Goal: Information Seeking & Learning: Check status

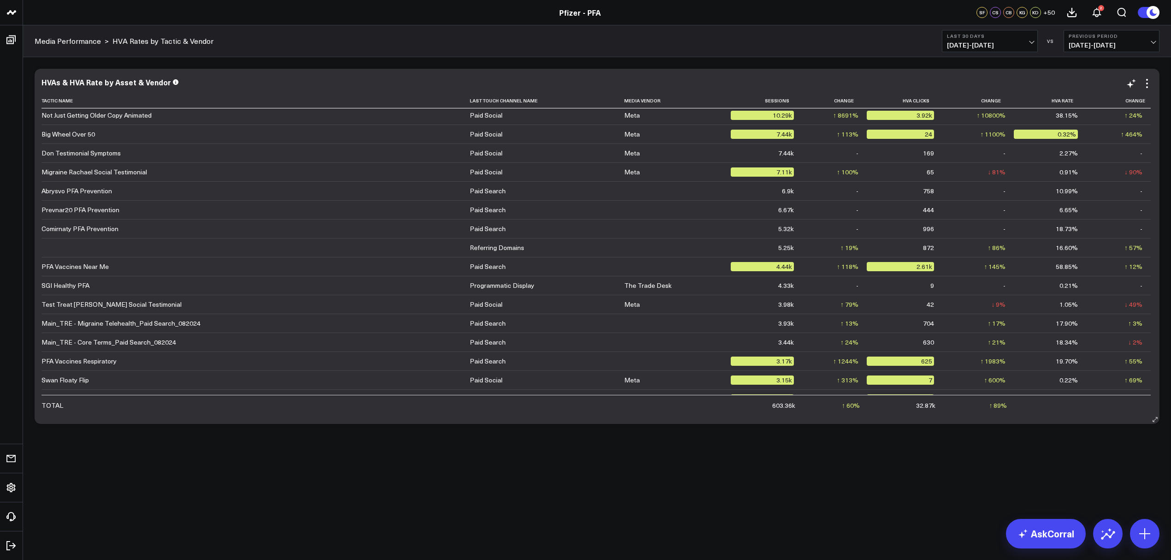
scroll to position [307, 0]
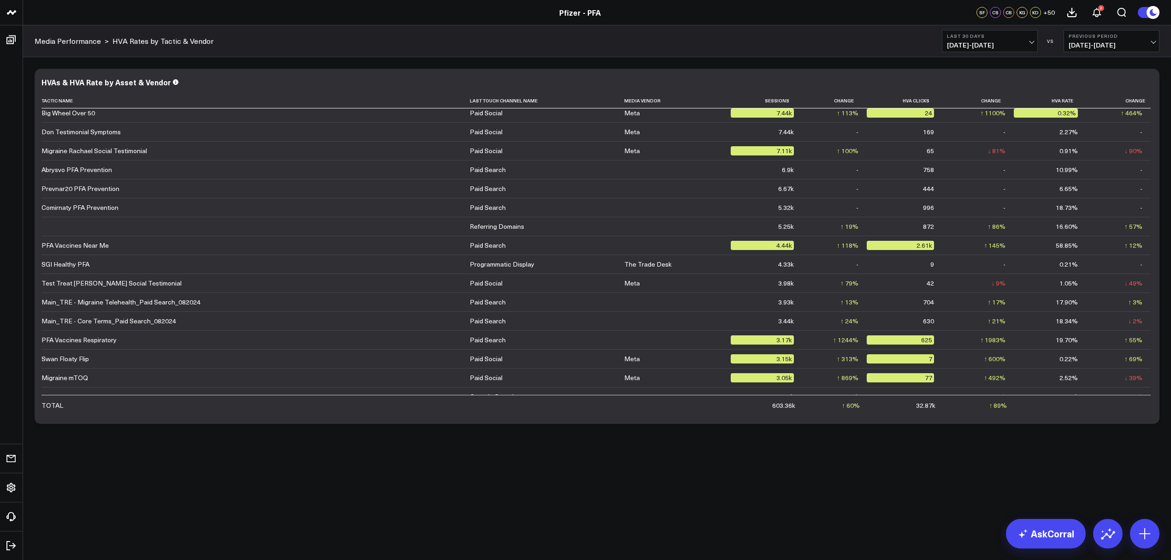
click at [1029, 43] on span "08/19/25 - 09/17/25" at bounding box center [990, 44] width 86 height 7
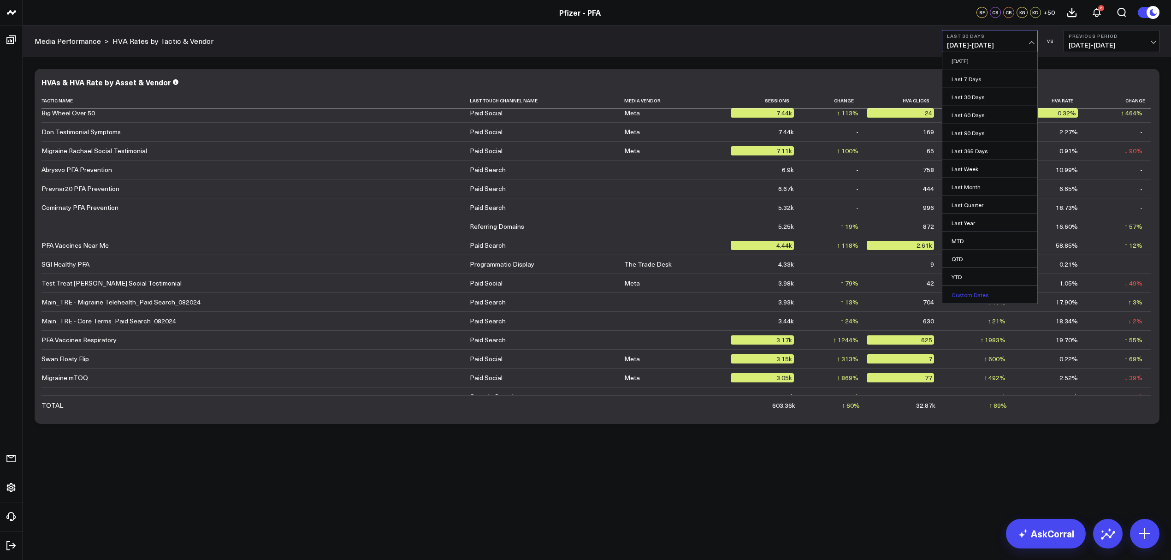
click at [978, 298] on link "Custom Dates" at bounding box center [989, 295] width 95 height 18
select select "8"
select select "2025"
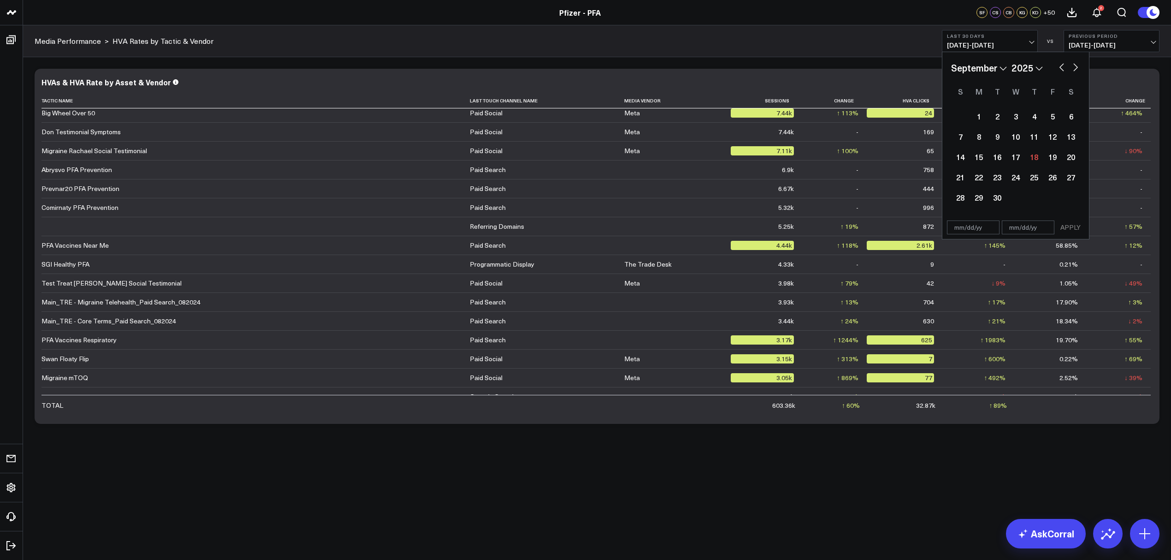
click at [1061, 65] on button "button" at bounding box center [1061, 66] width 9 height 11
select select "7"
select select "2025"
click at [1061, 67] on button "button" at bounding box center [1061, 66] width 9 height 11
select select "6"
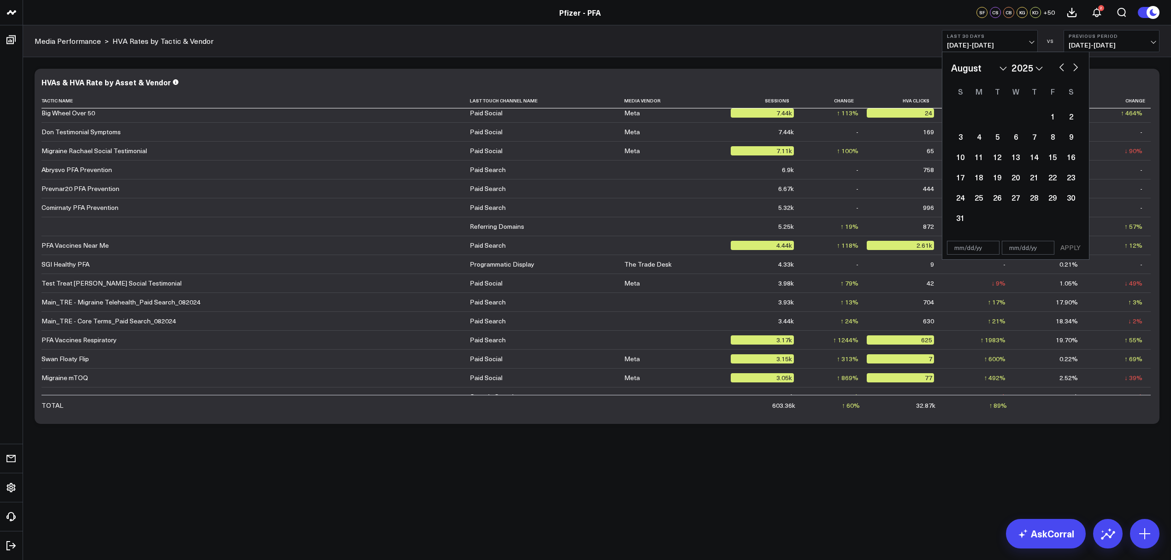
select select "2025"
click at [994, 117] on div "1" at bounding box center [997, 116] width 18 height 18
type input "07/01/25"
select select "6"
select select "2025"
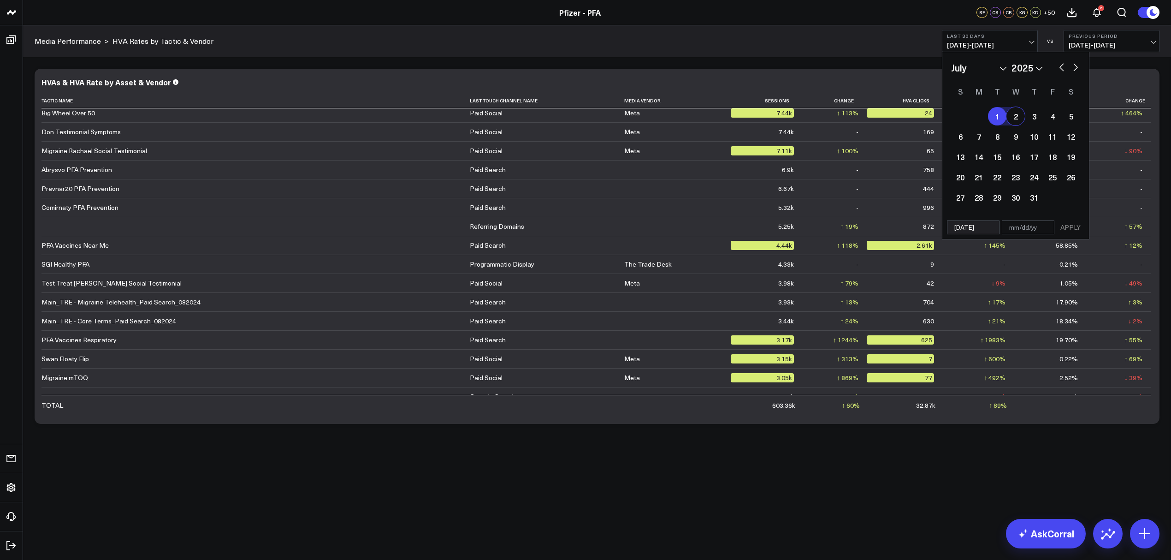
click at [1074, 69] on button "button" at bounding box center [1075, 66] width 9 height 11
select select "7"
select select "2025"
click at [1074, 69] on button "button" at bounding box center [1075, 66] width 9 height 11
select select "8"
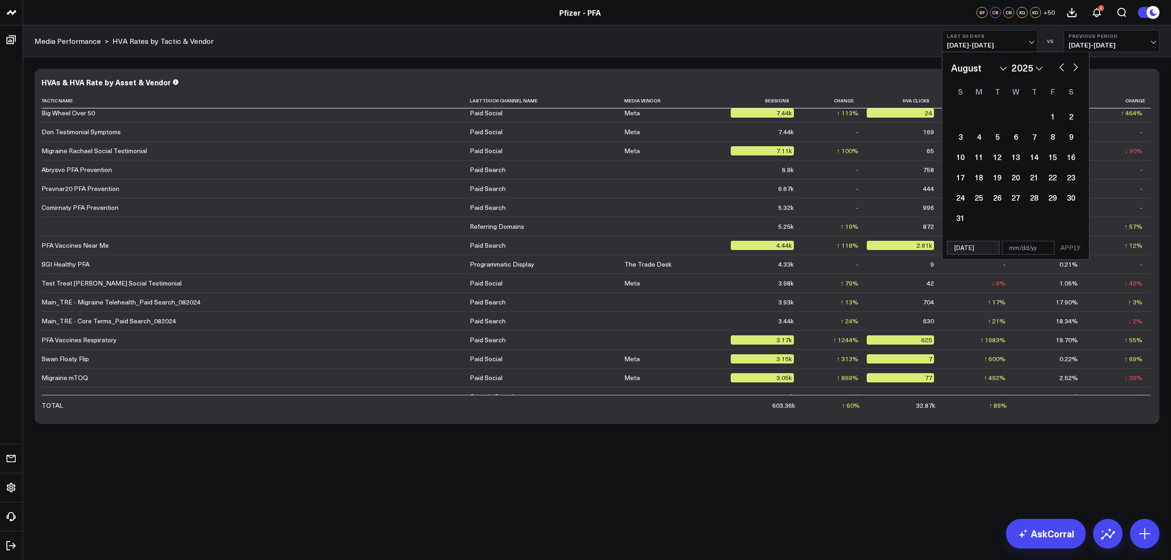
select select "2025"
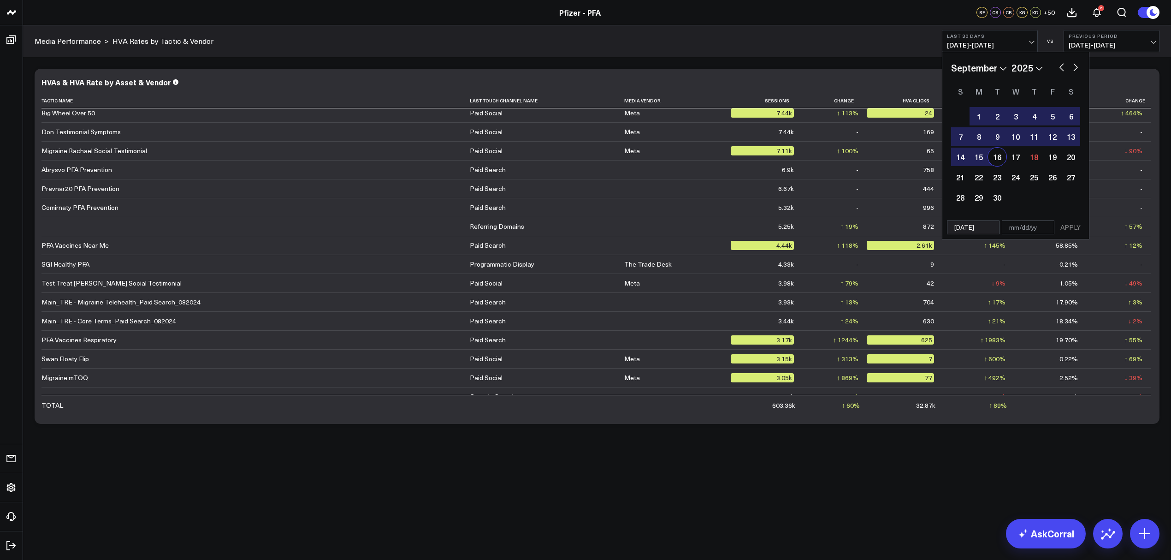
click at [990, 160] on div "16" at bounding box center [997, 157] width 18 height 18
type input "09/16/25"
select select "8"
select select "2025"
click at [1071, 224] on button "APPLY" at bounding box center [1071, 227] width 28 height 14
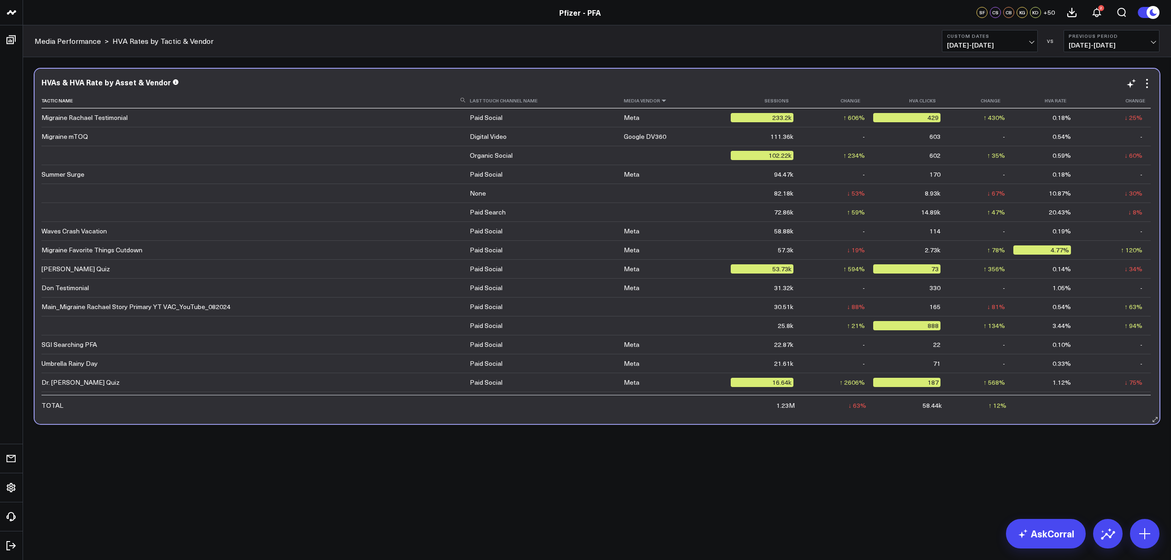
click at [660, 98] on icon at bounding box center [663, 101] width 7 height 6
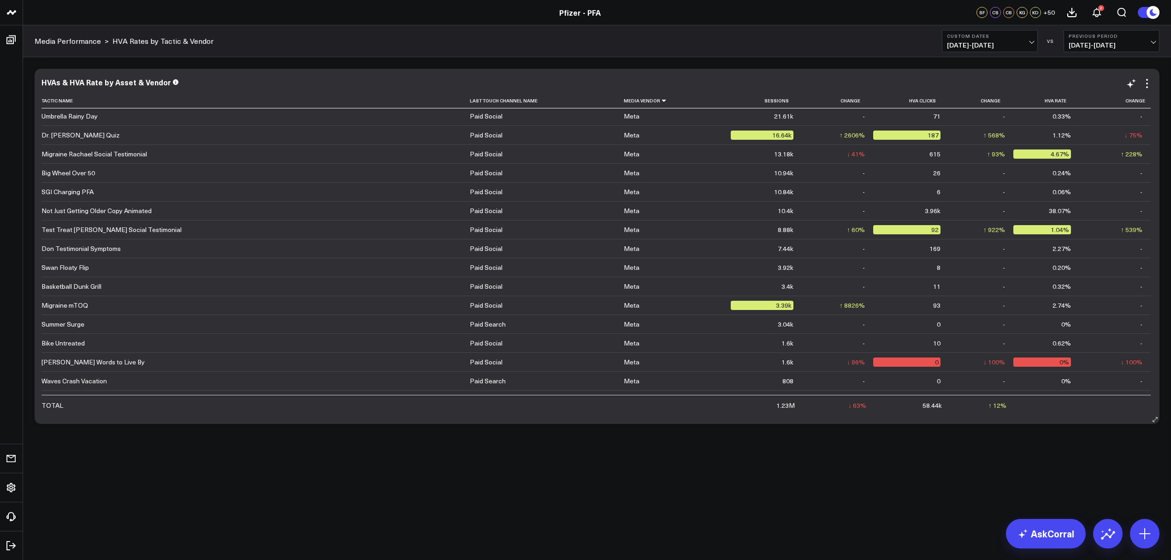
scroll to position [553, 0]
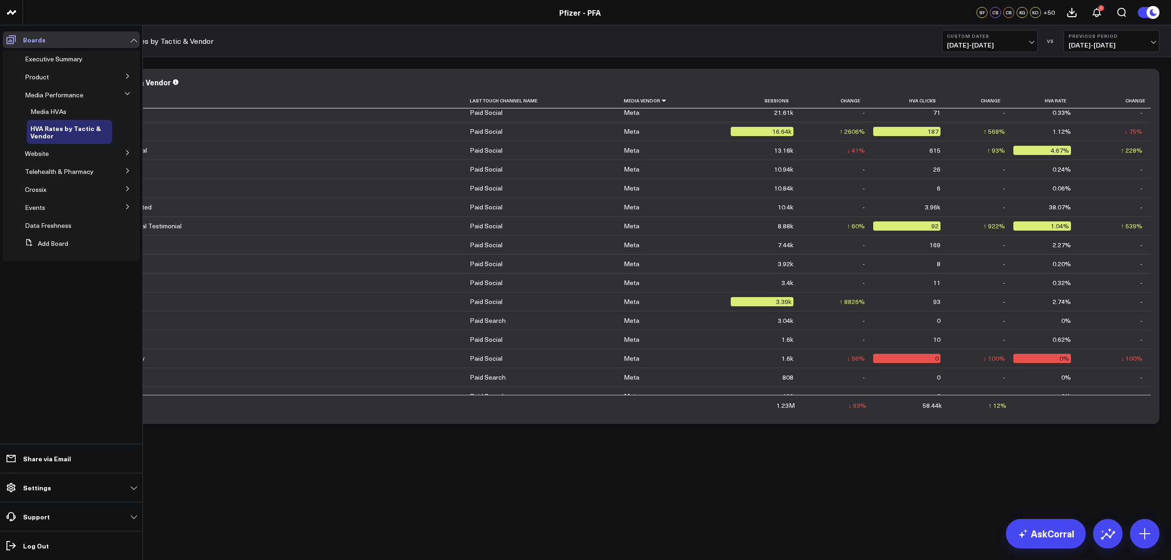
click at [9, 37] on icon at bounding box center [10, 39] width 9 height 9
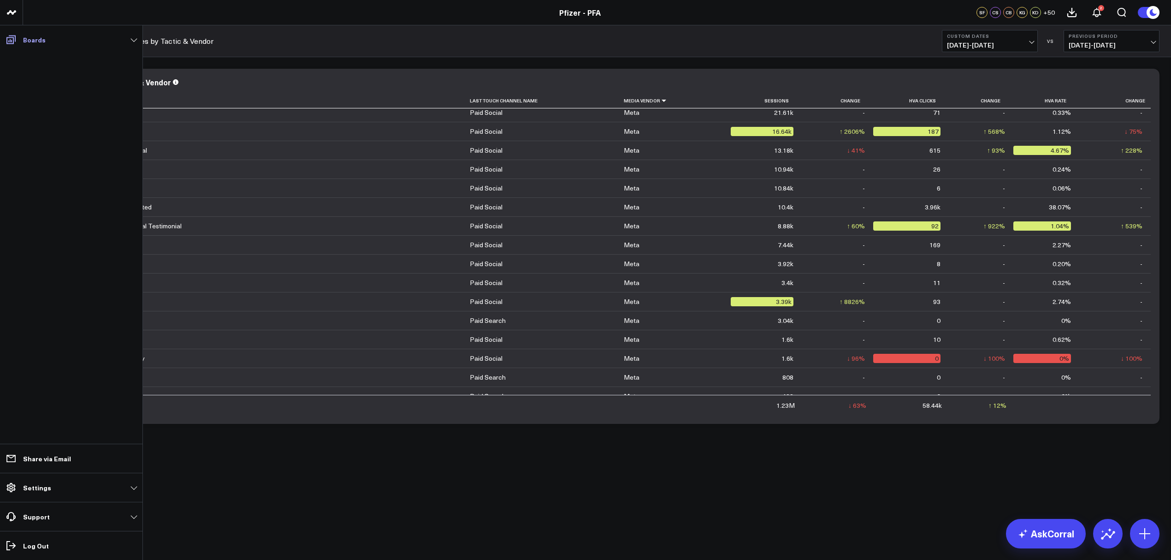
click at [129, 41] on link "Boards" at bounding box center [71, 39] width 137 height 17
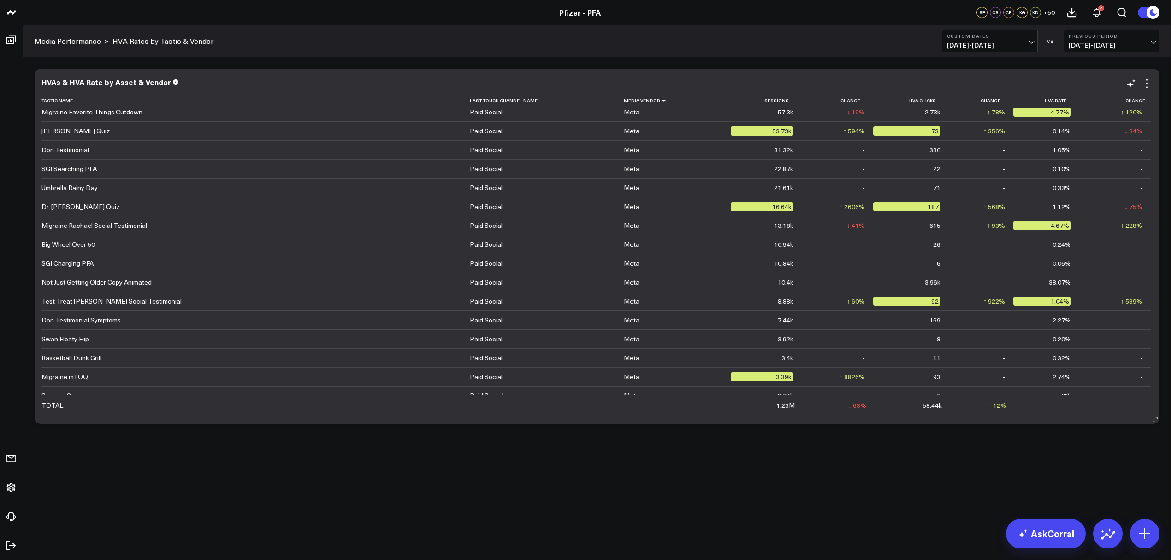
scroll to position [491, 0]
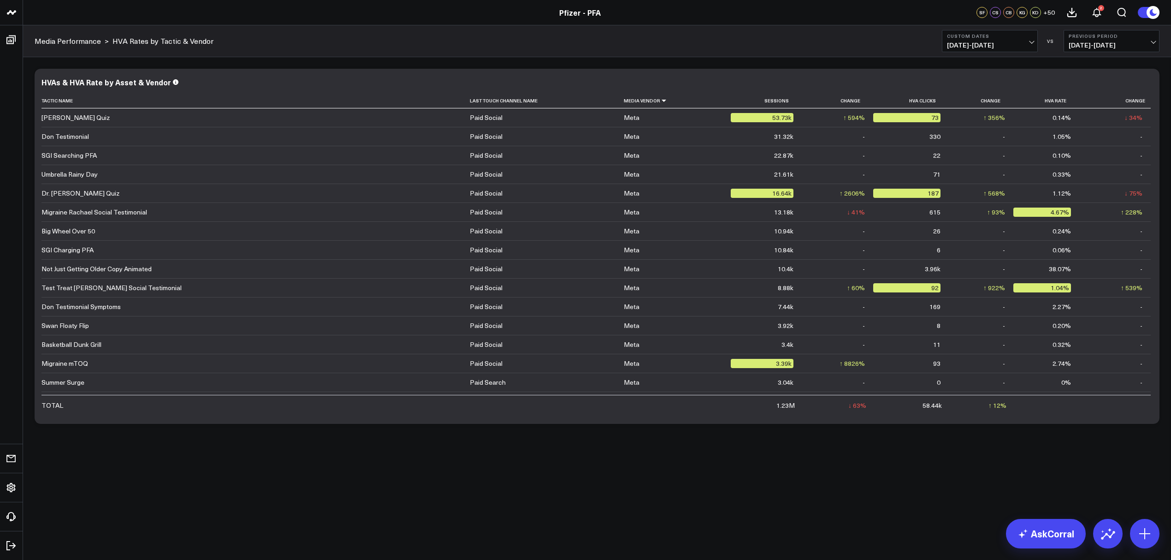
click at [1011, 443] on div "Modify via AI Copy link to widget Ask support Remove Create linked copy Executi…" at bounding box center [597, 270] width 1148 height 426
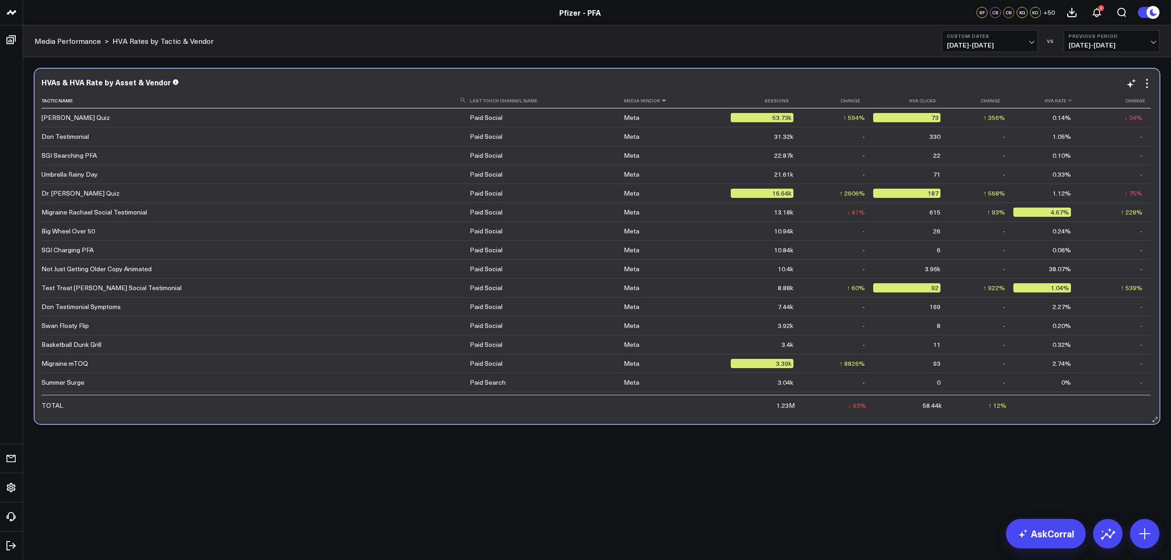
click at [1054, 100] on th "Hva Rate" at bounding box center [1046, 100] width 66 height 15
click at [1066, 102] on icon at bounding box center [1069, 101] width 7 height 6
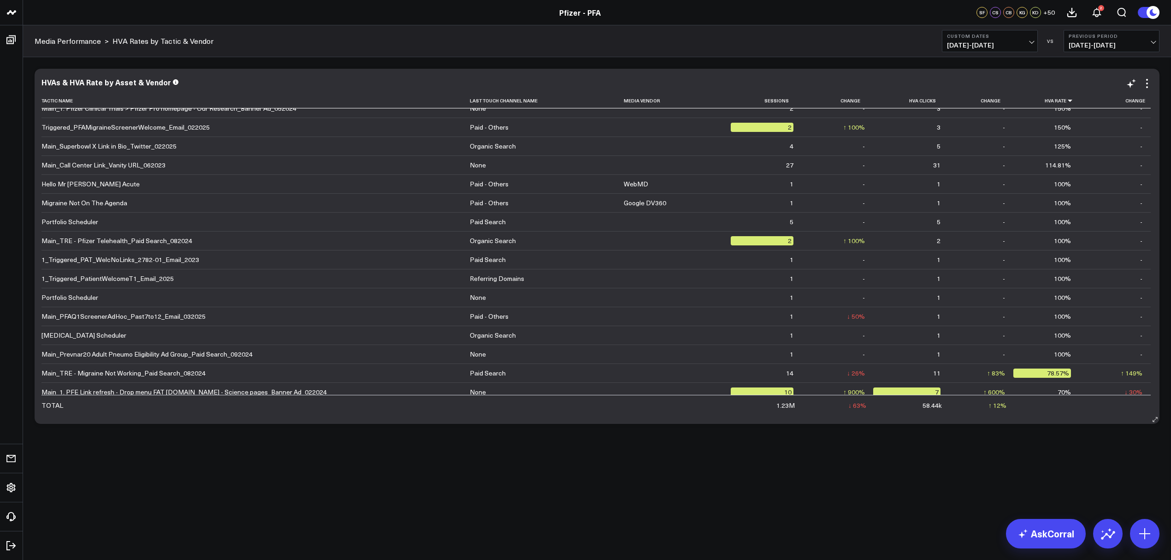
scroll to position [61, 0]
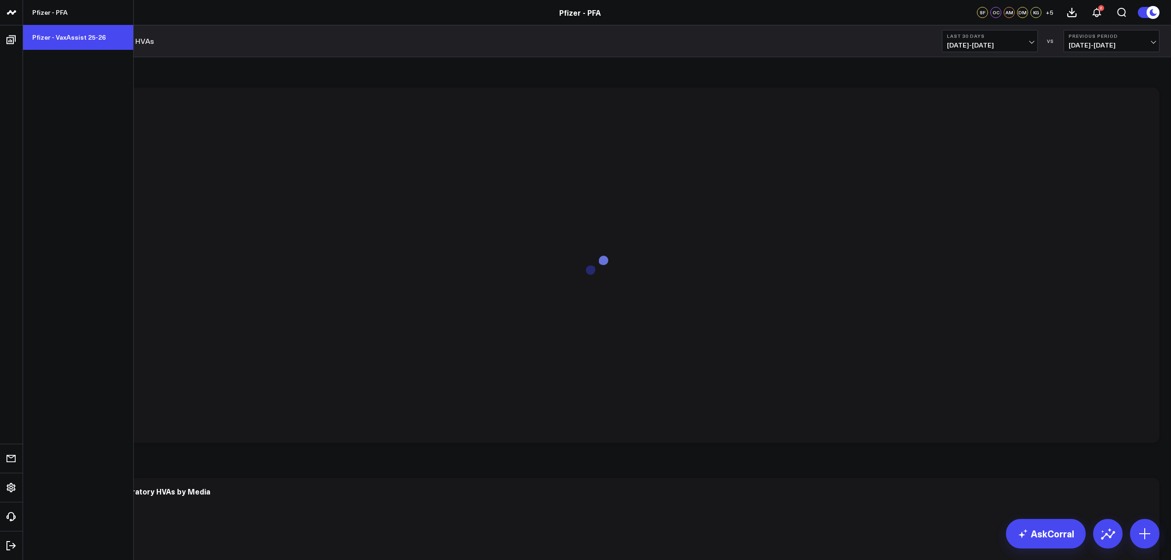
click at [56, 32] on link "Pfizer - VaxAssist 25-26" at bounding box center [78, 37] width 110 height 25
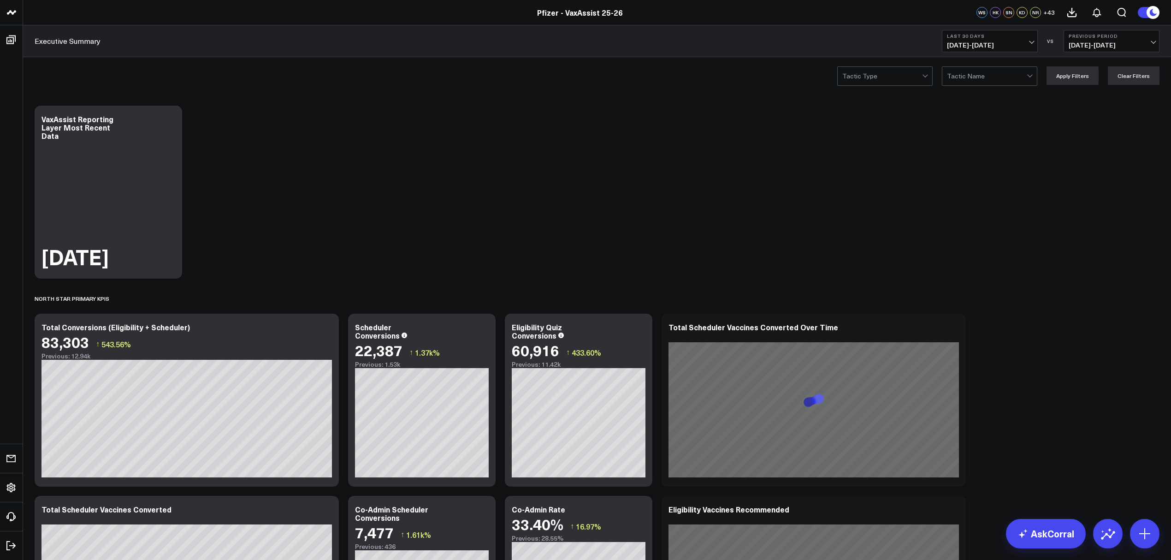
click at [1033, 44] on button "Last 30 Days [DATE] - [DATE]" at bounding box center [990, 41] width 96 height 22
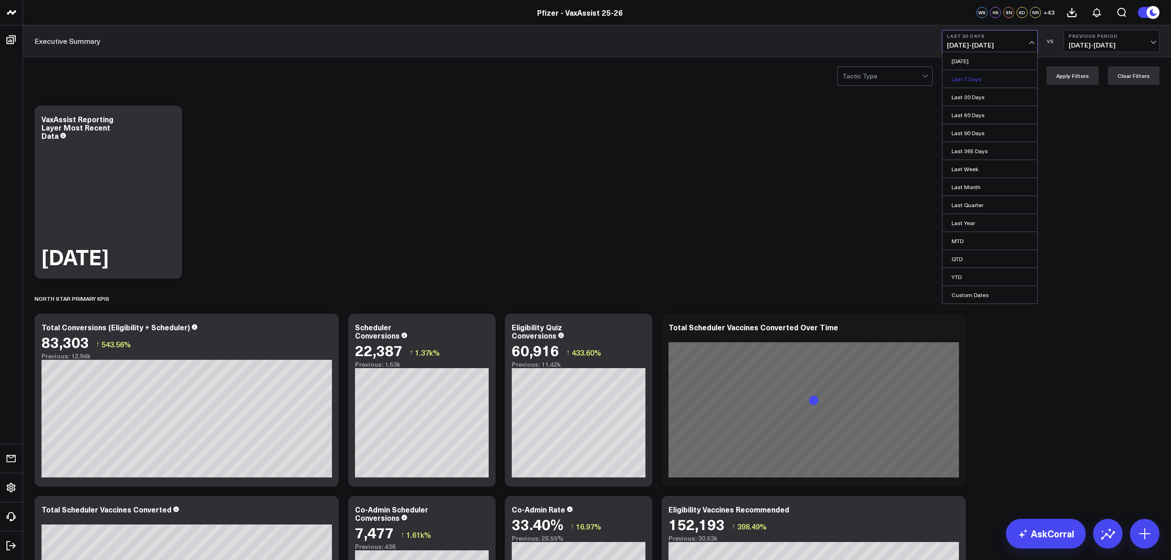
click at [978, 77] on link "Last 7 Days" at bounding box center [989, 79] width 95 height 18
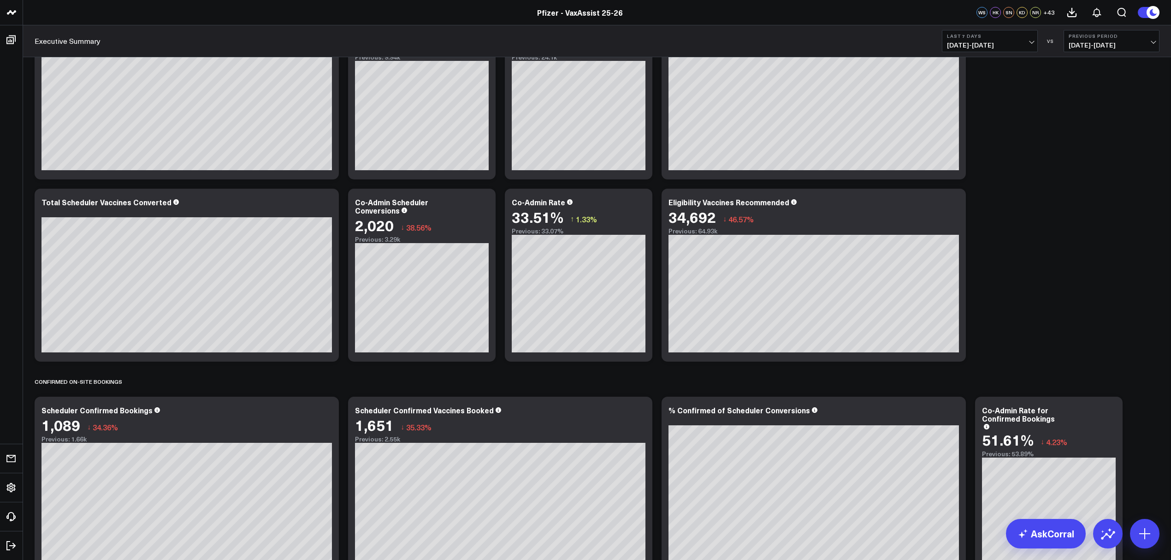
scroll to position [61, 0]
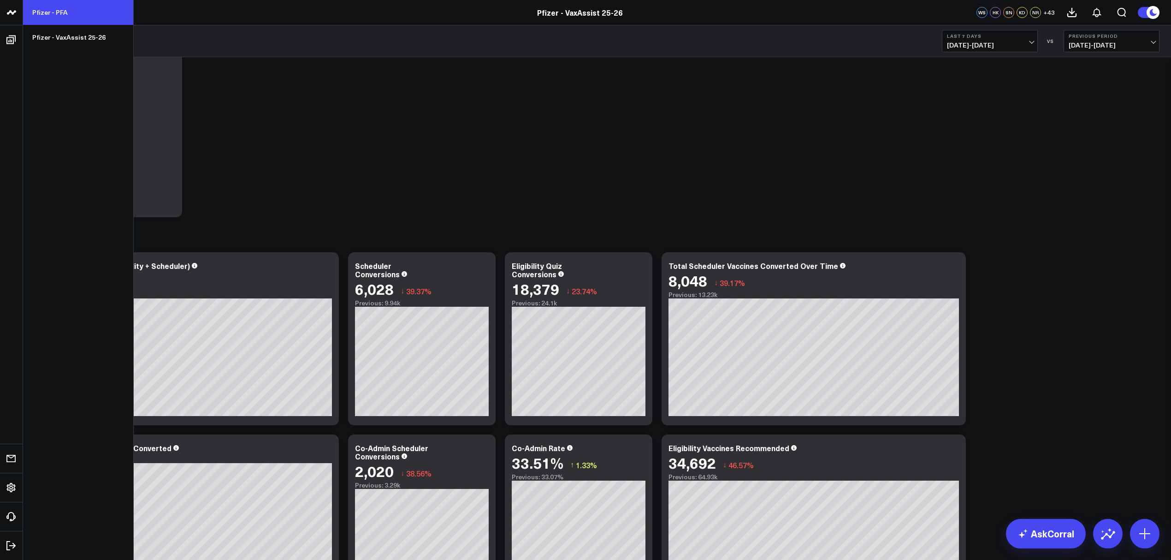
click at [87, 12] on link "Pfizer - PFA" at bounding box center [78, 12] width 110 height 25
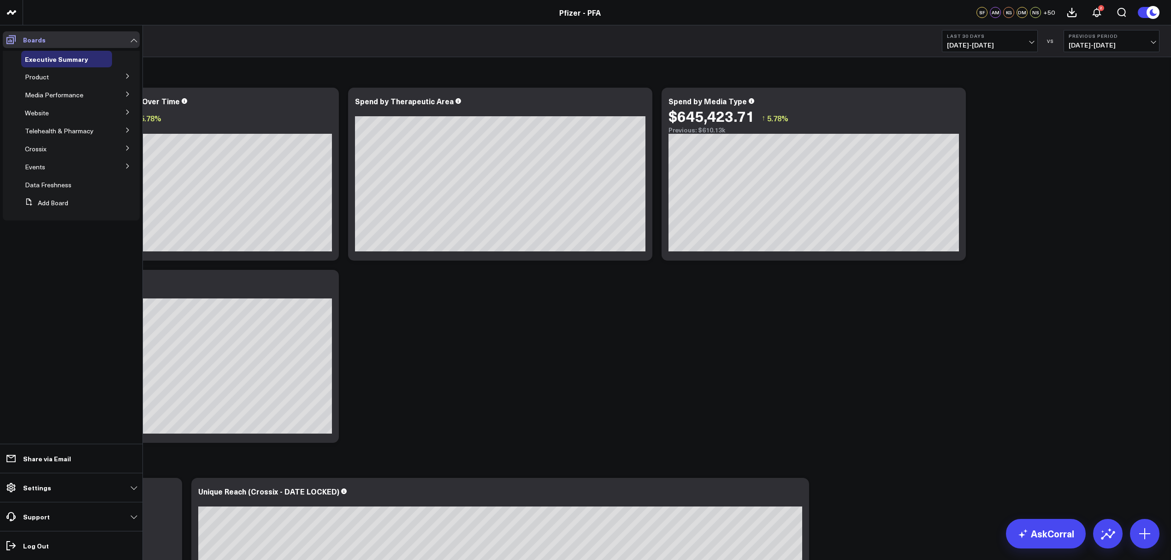
click at [15, 38] on icon at bounding box center [11, 39] width 11 height 11
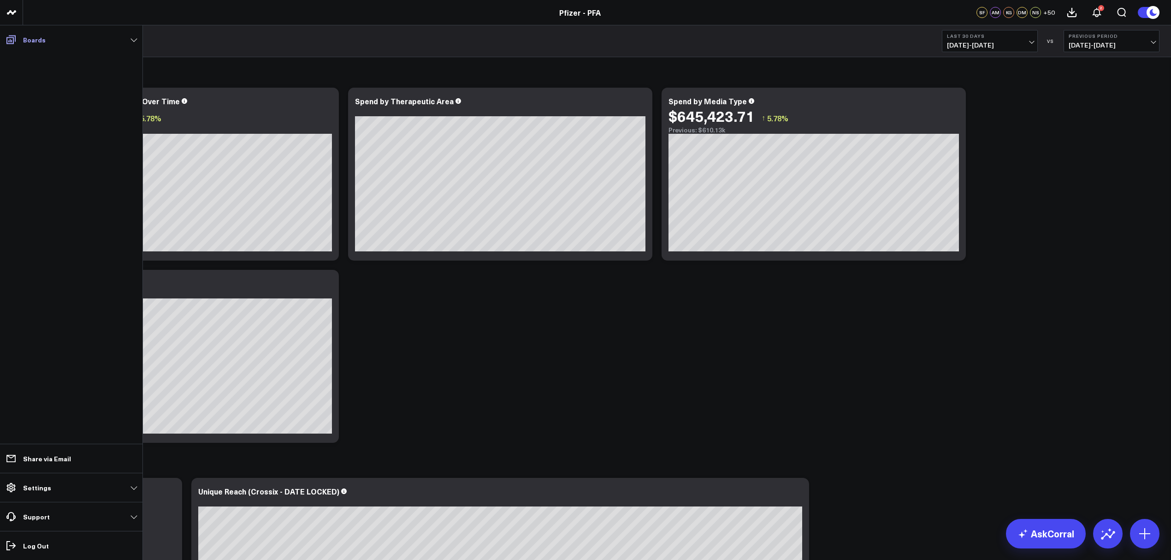
click at [104, 39] on link "Boards" at bounding box center [71, 39] width 137 height 17
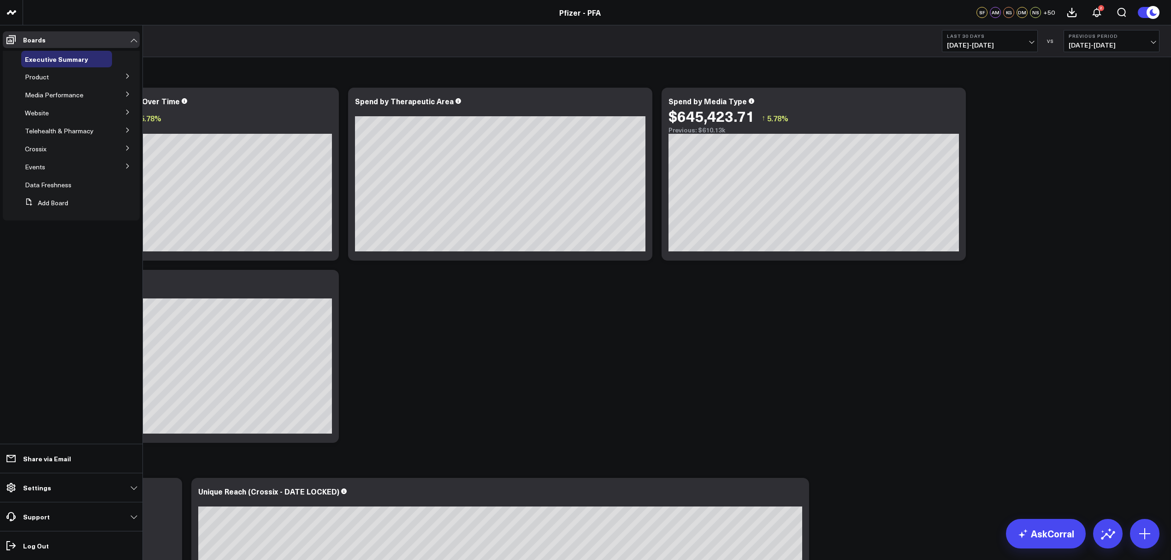
click at [126, 76] on icon at bounding box center [128, 76] width 6 height 6
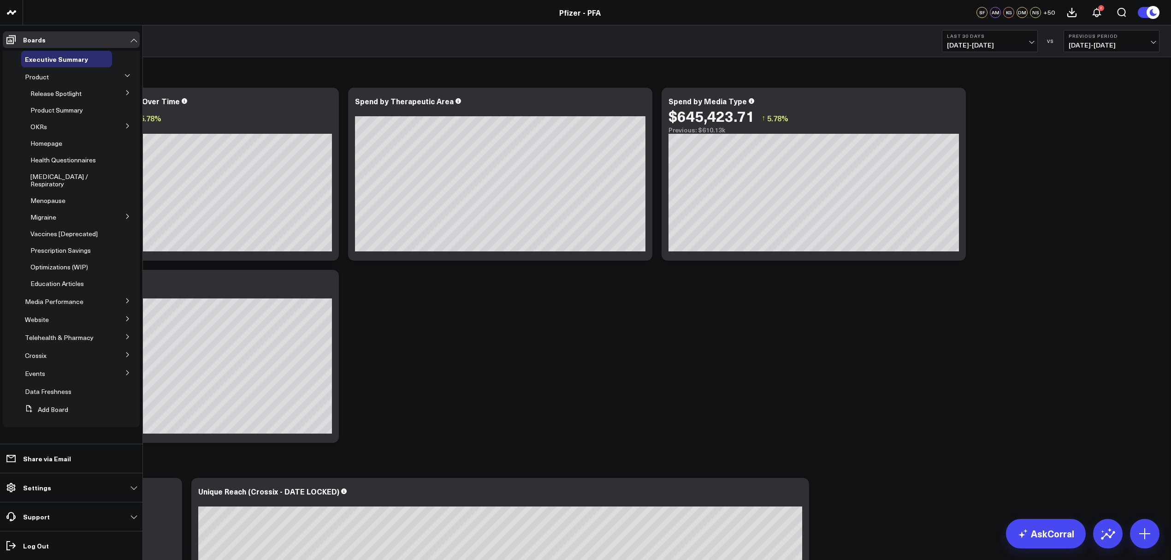
click at [125, 90] on icon at bounding box center [128, 93] width 6 height 6
click at [54, 146] on span "5.1 Vaccines" at bounding box center [54, 150] width 37 height 9
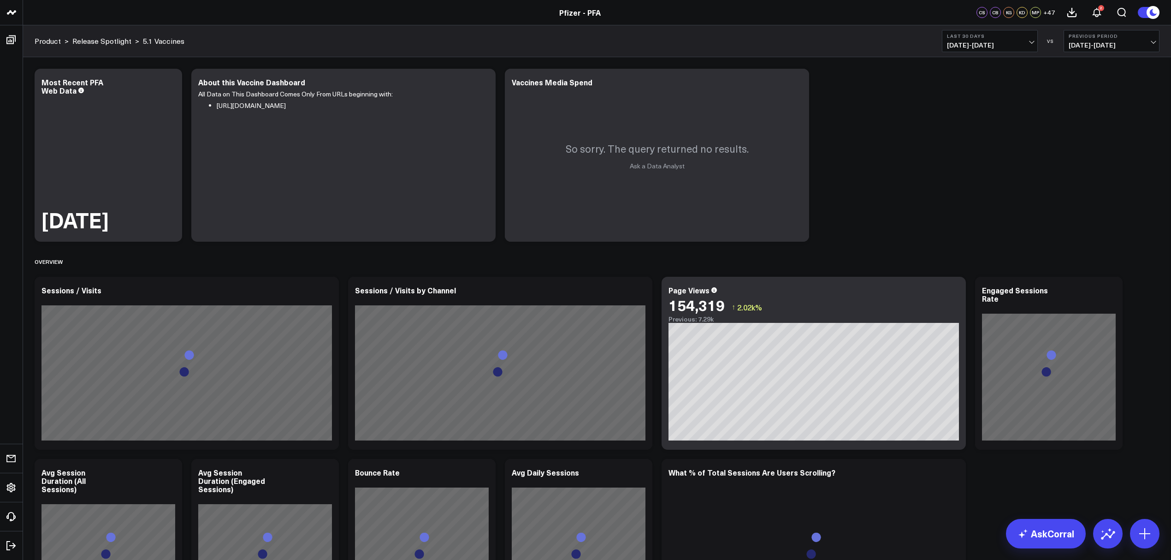
click at [1028, 41] on button "Last 30 Days [DATE] - [DATE]" at bounding box center [990, 41] width 96 height 22
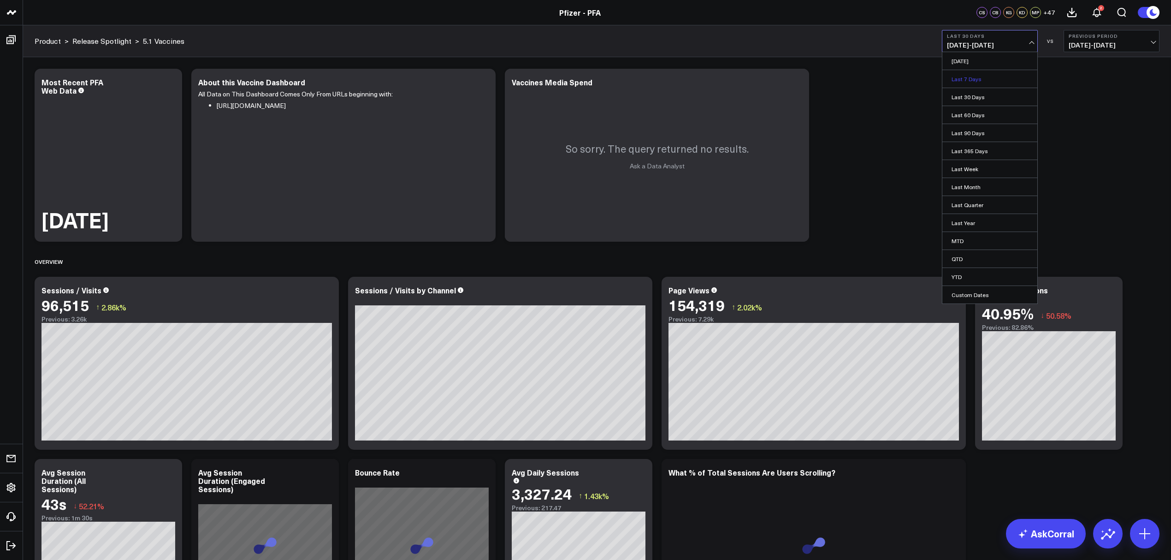
click at [987, 82] on link "Last 7 Days" at bounding box center [989, 79] width 95 height 18
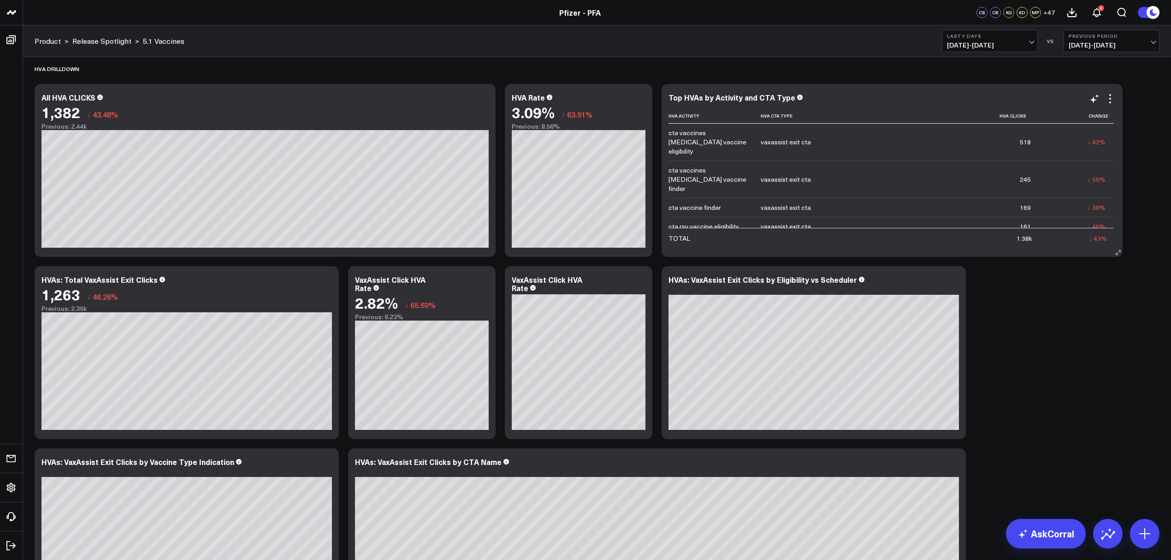
scroll to position [76, 0]
click at [918, 179] on td at bounding box center [844, 188] width 166 height 19
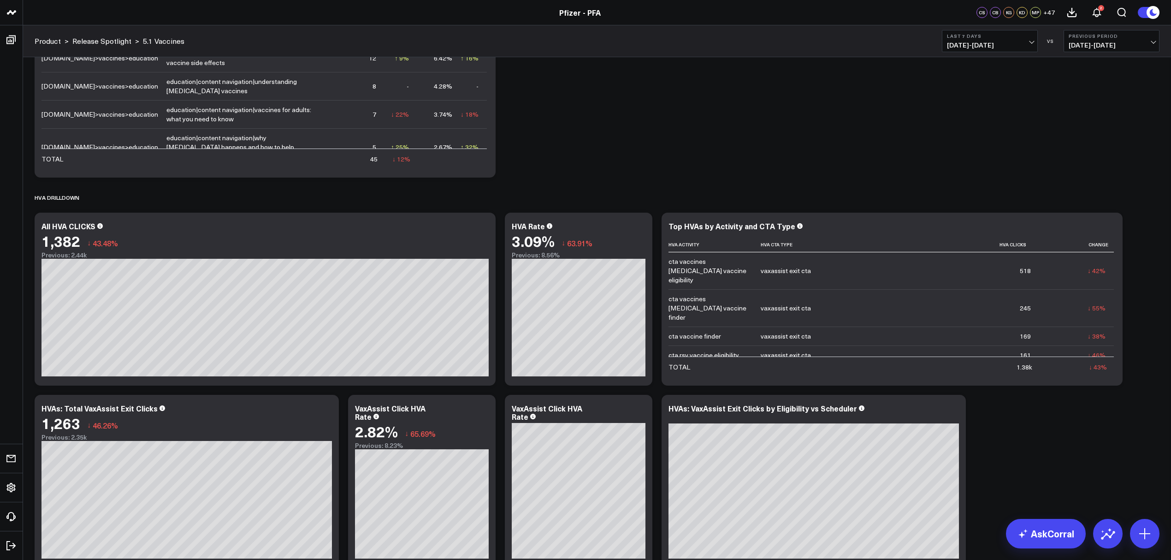
scroll to position [1319, 0]
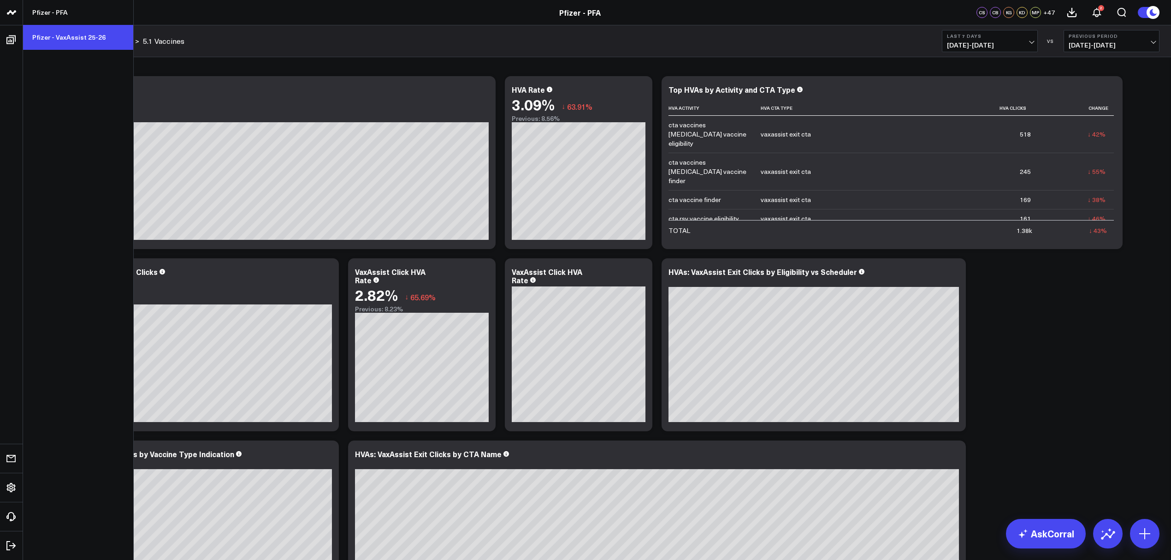
click at [50, 37] on link "Pfizer - VaxAssist 25-26" at bounding box center [78, 37] width 110 height 25
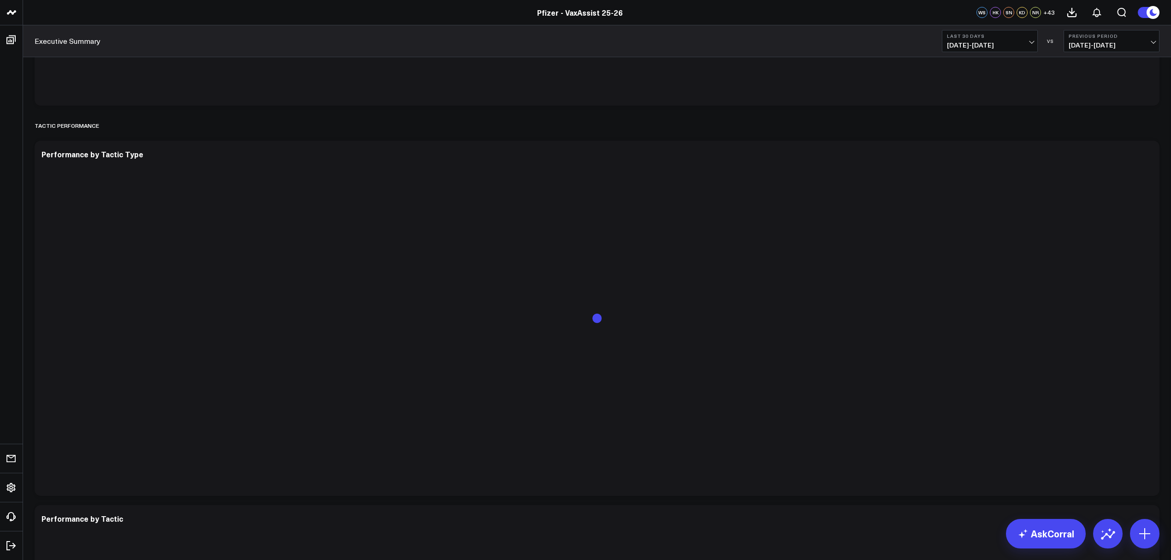
scroll to position [1526, 0]
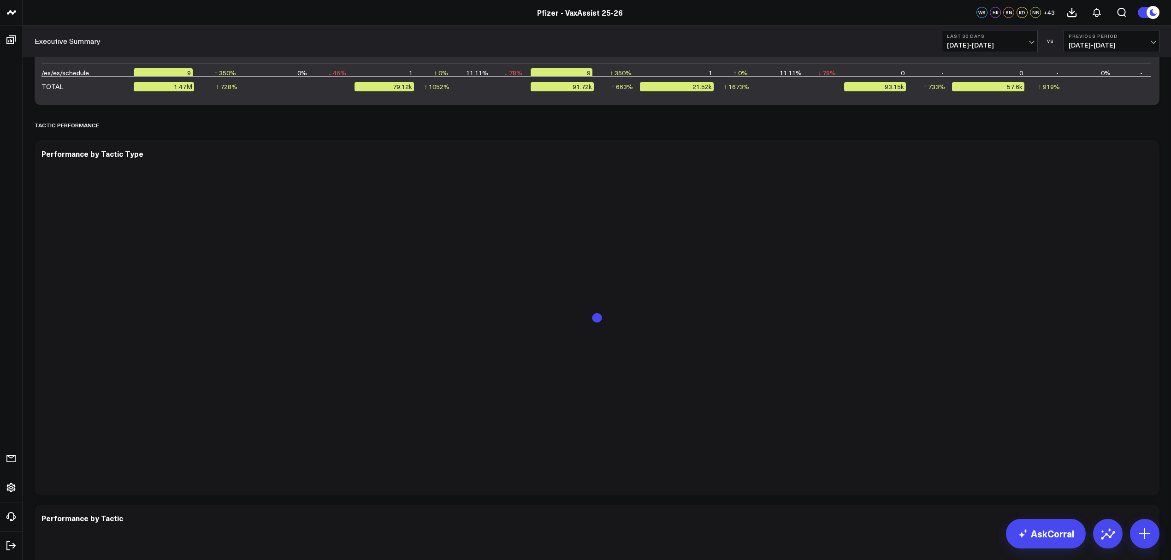
click at [1029, 42] on span "08/19/25 - 09/17/25" at bounding box center [990, 44] width 86 height 7
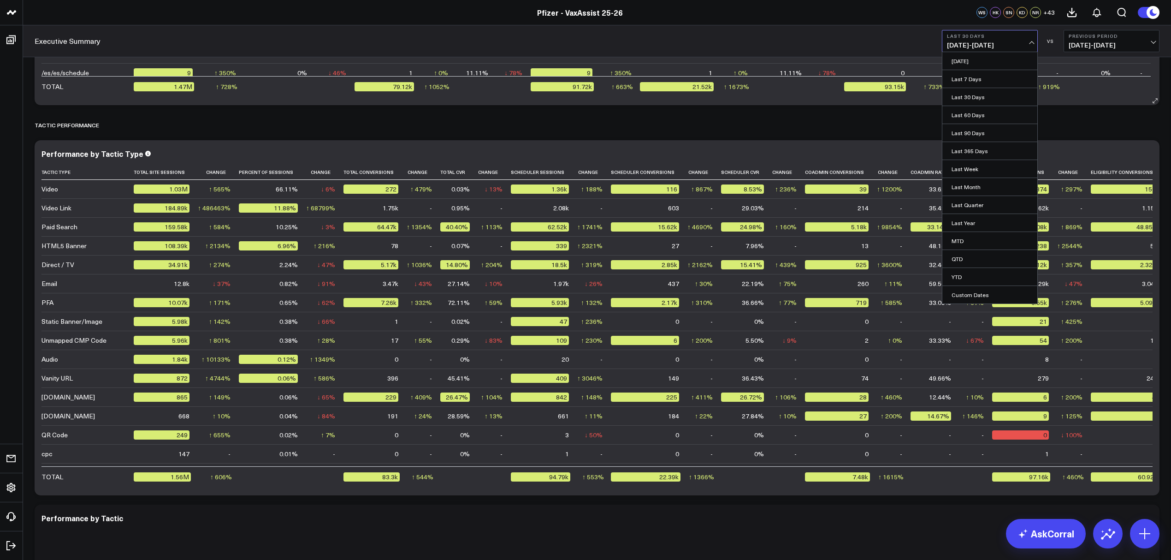
click at [959, 77] on link "Last 7 Days" at bounding box center [989, 79] width 95 height 18
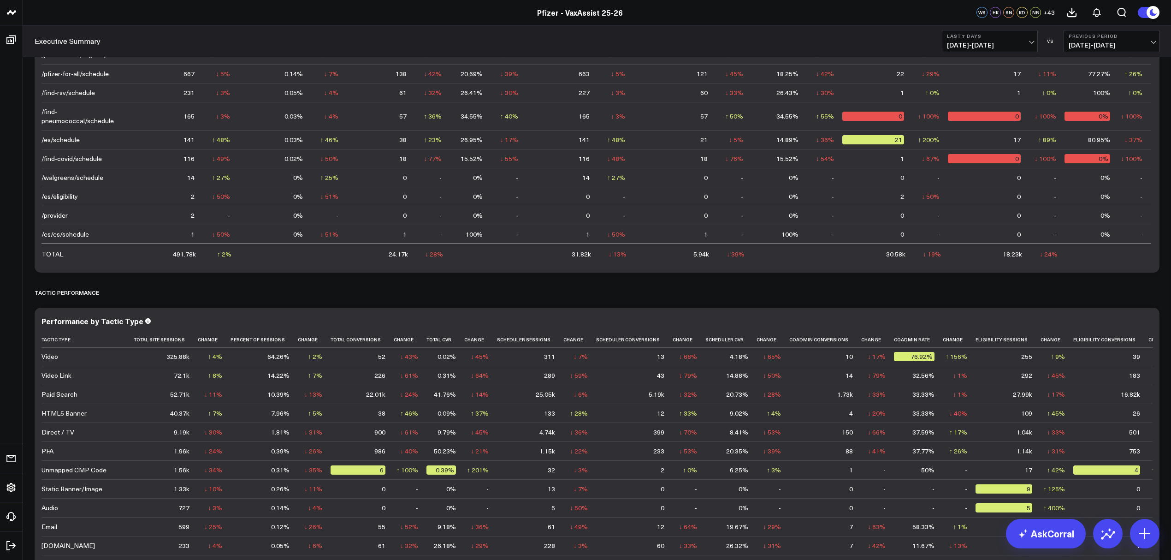
scroll to position [1666, 0]
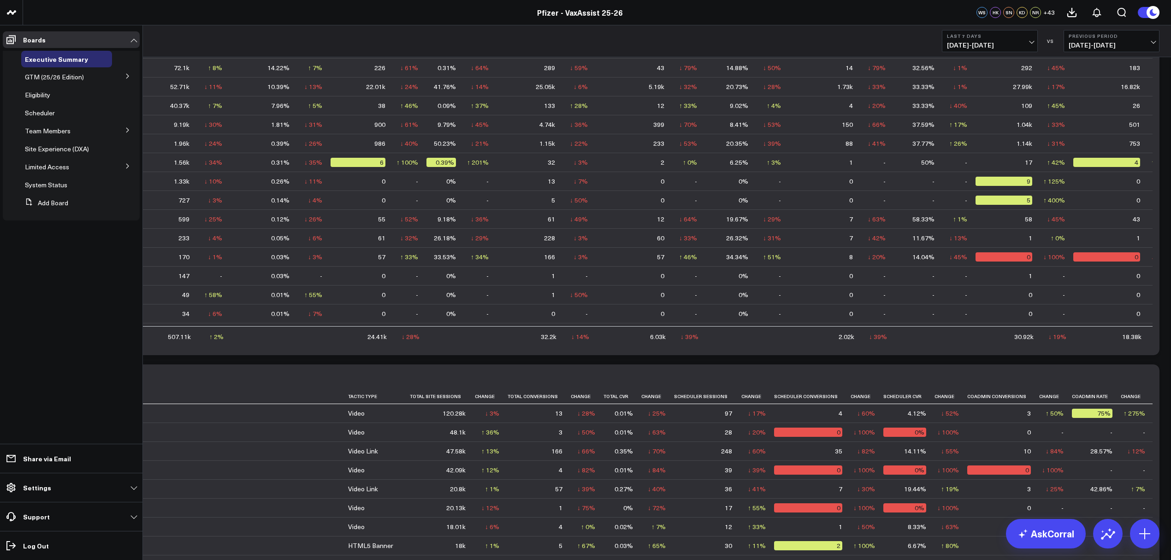
click at [129, 131] on icon at bounding box center [128, 130] width 6 height 6
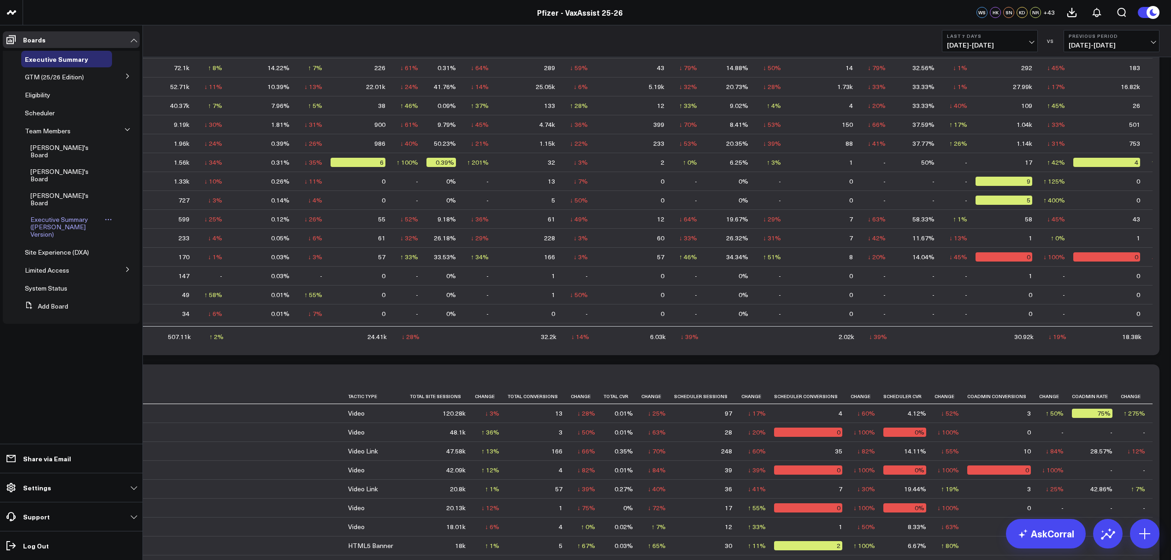
click at [69, 215] on span "Executive Summary ([PERSON_NAME] Version)" at bounding box center [59, 227] width 58 height 24
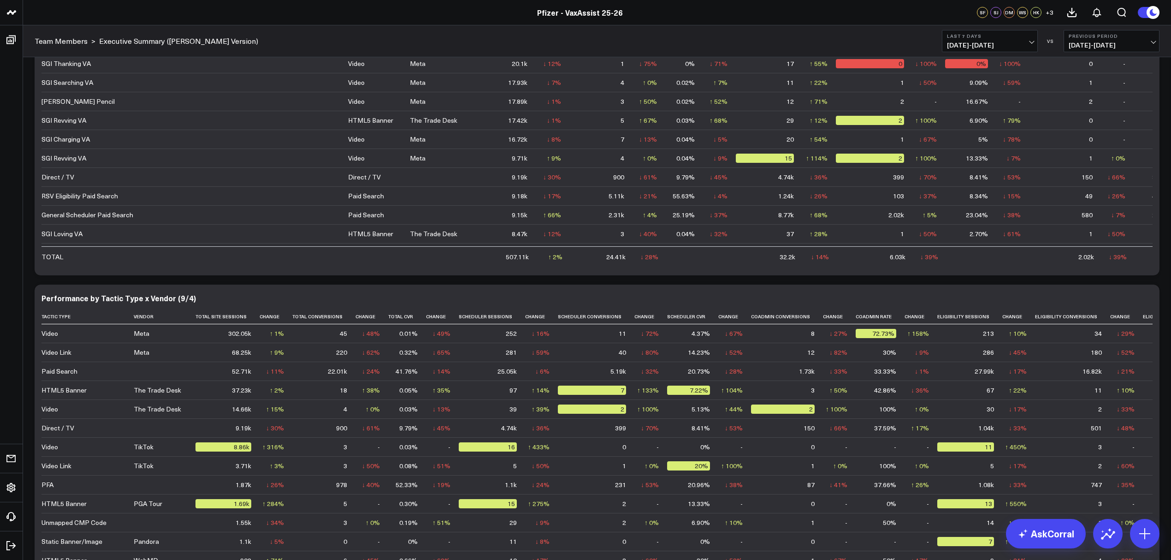
scroll to position [1112, 0]
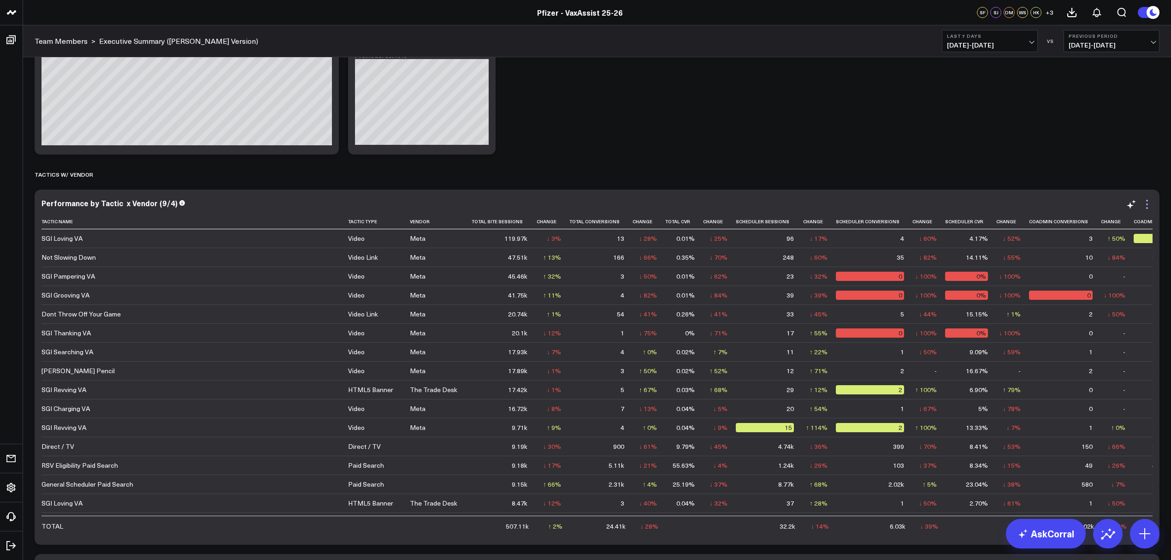
click at [1145, 205] on icon at bounding box center [1147, 204] width 11 height 11
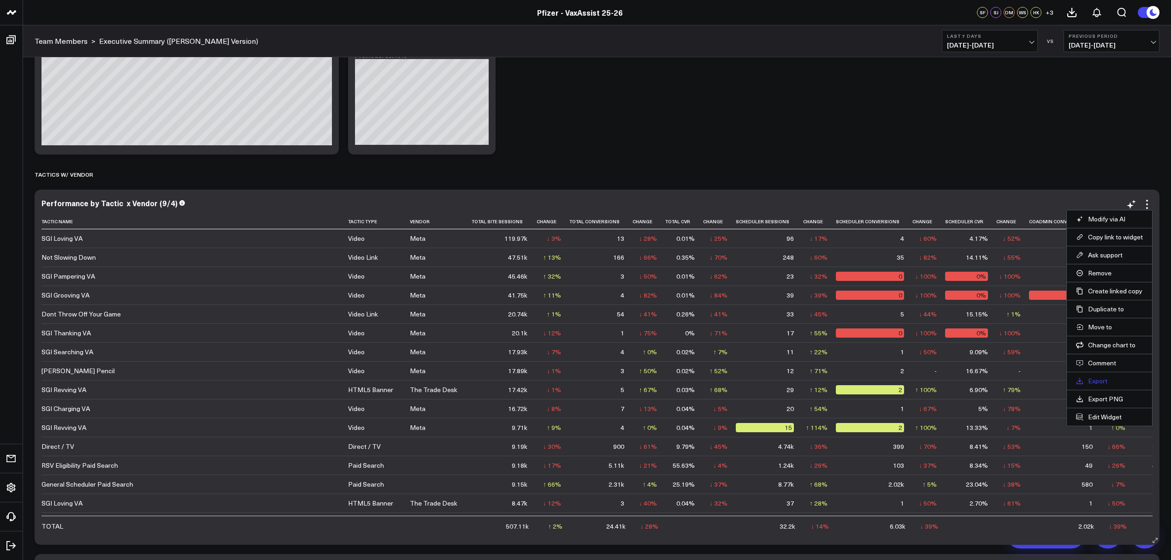
click at [1092, 379] on link "Export" at bounding box center [1109, 381] width 67 height 8
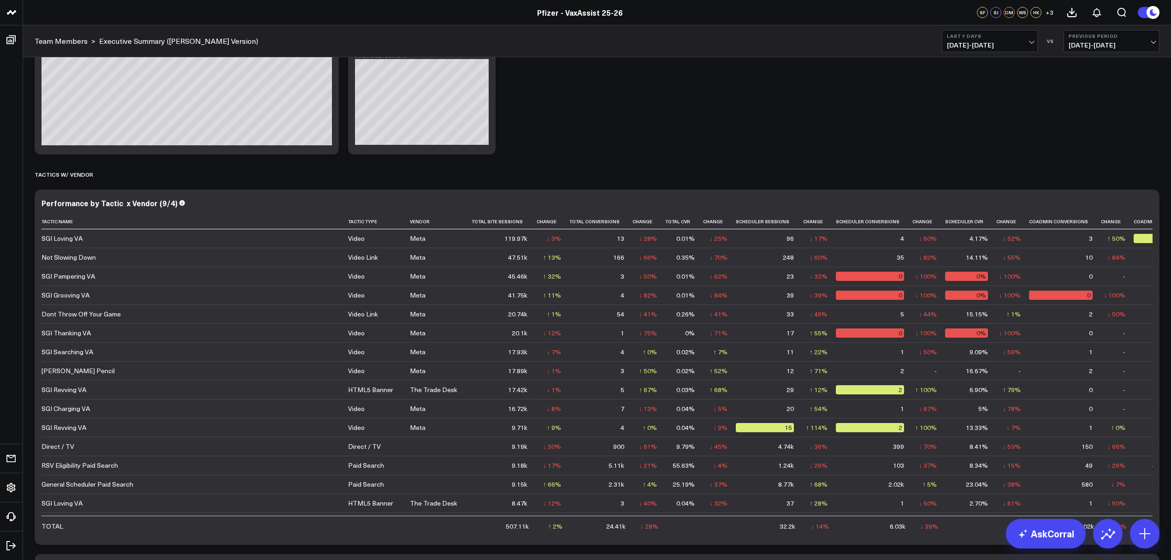
click at [639, 153] on div "Modify via AI Copy link to widget Ask support Remove Create linked copy Executi…" at bounding box center [597, 146] width 1134 height 2314
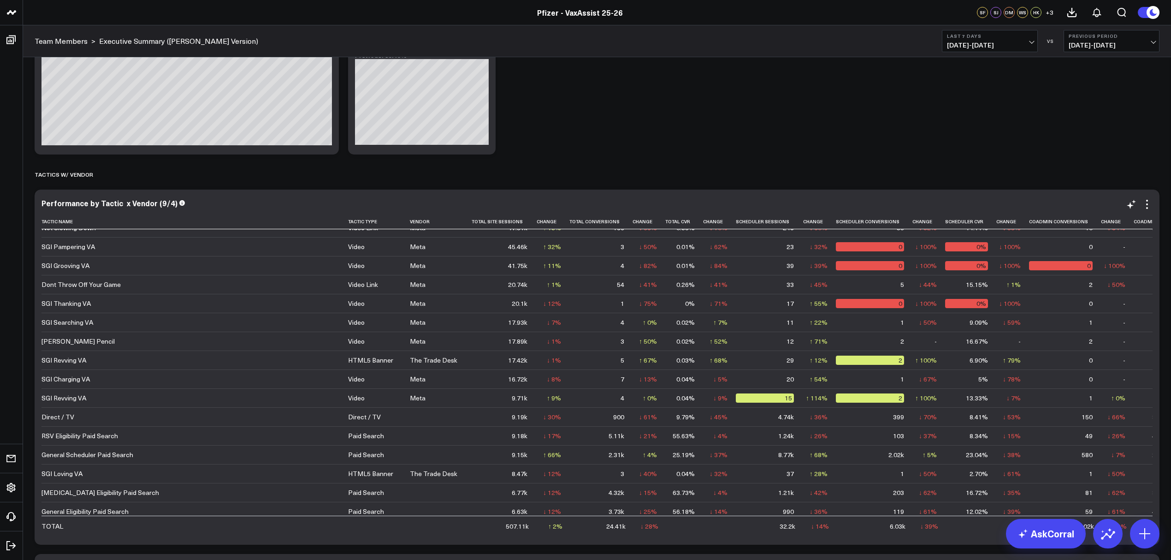
scroll to position [0, 0]
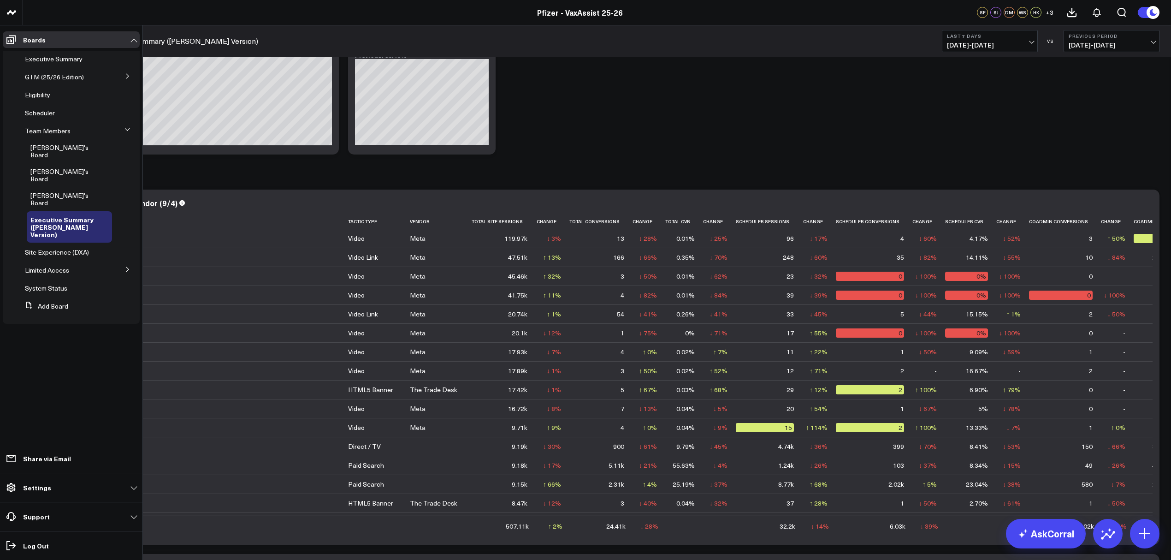
click at [128, 262] on button at bounding box center [128, 269] width 24 height 14
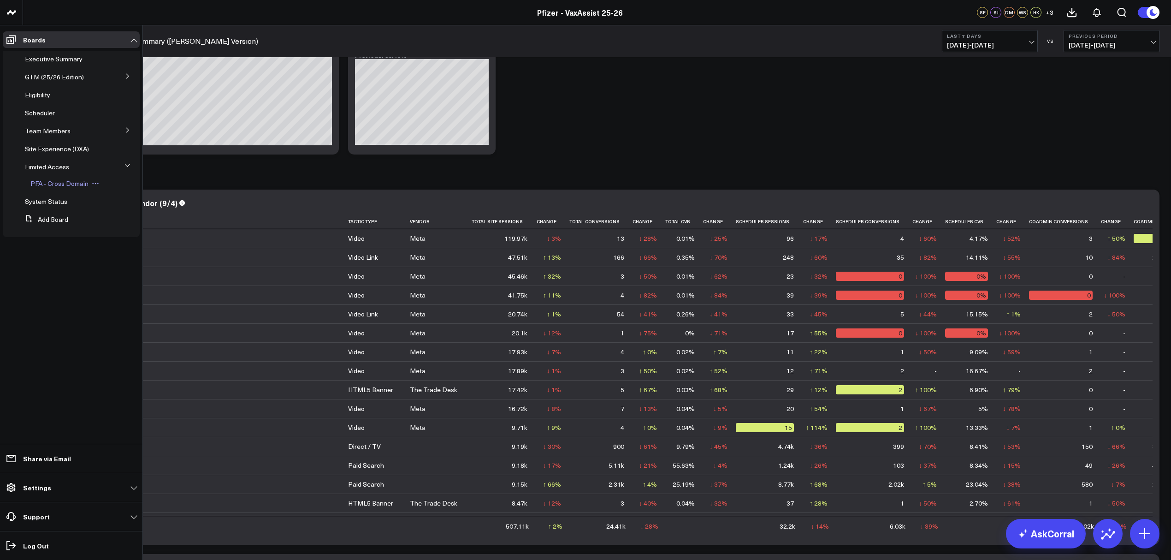
click at [63, 185] on span "PFA - Cross Domain" at bounding box center [59, 183] width 58 height 9
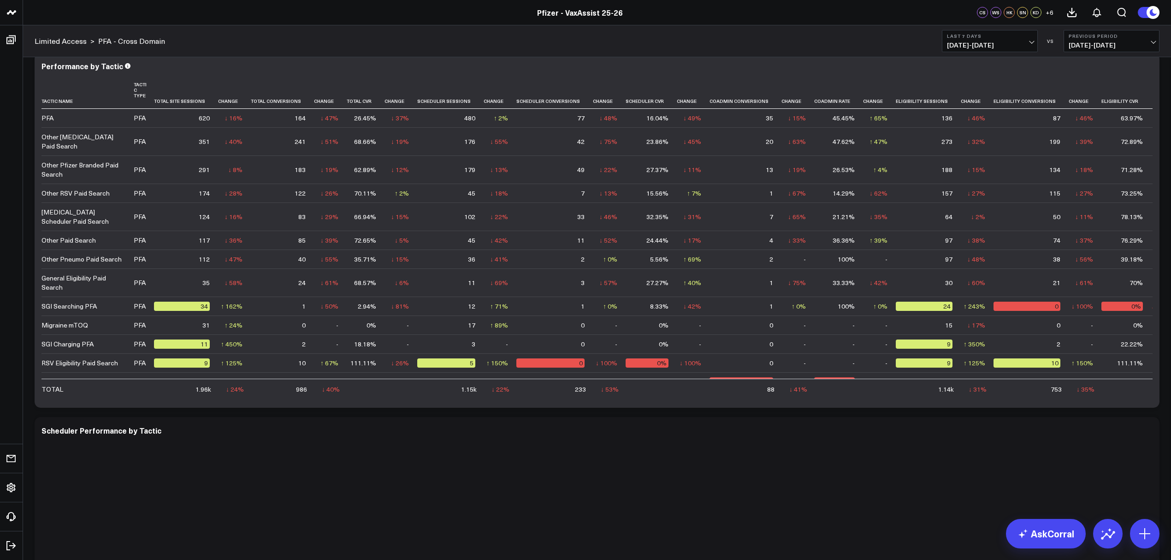
scroll to position [1879, 0]
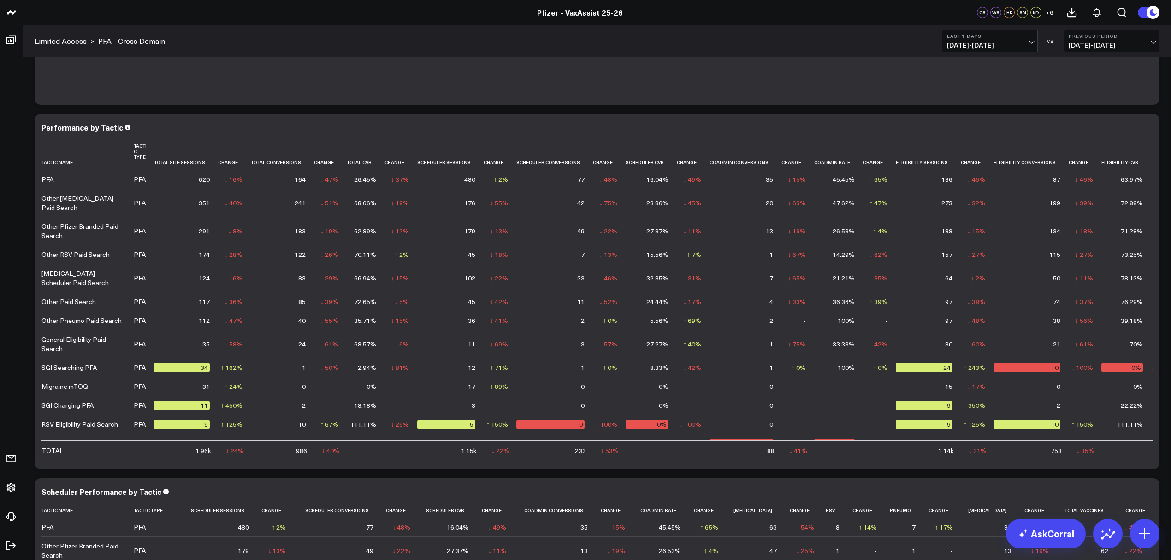
drag, startPoint x: 935, startPoint y: 109, endPoint x: 929, endPoint y: 107, distance: 5.8
click at [935, 109] on div "Modify via AI Copy link to widget Ask support Remove Create linked copy Executi…" at bounding box center [597, 252] width 1134 height 4135
click at [582, 30] on div "Limited Access > PFA - Cross Domain Last 7 Days 09/11/25 - 09/17/25 VS Previous…" at bounding box center [597, 41] width 1148 height 32
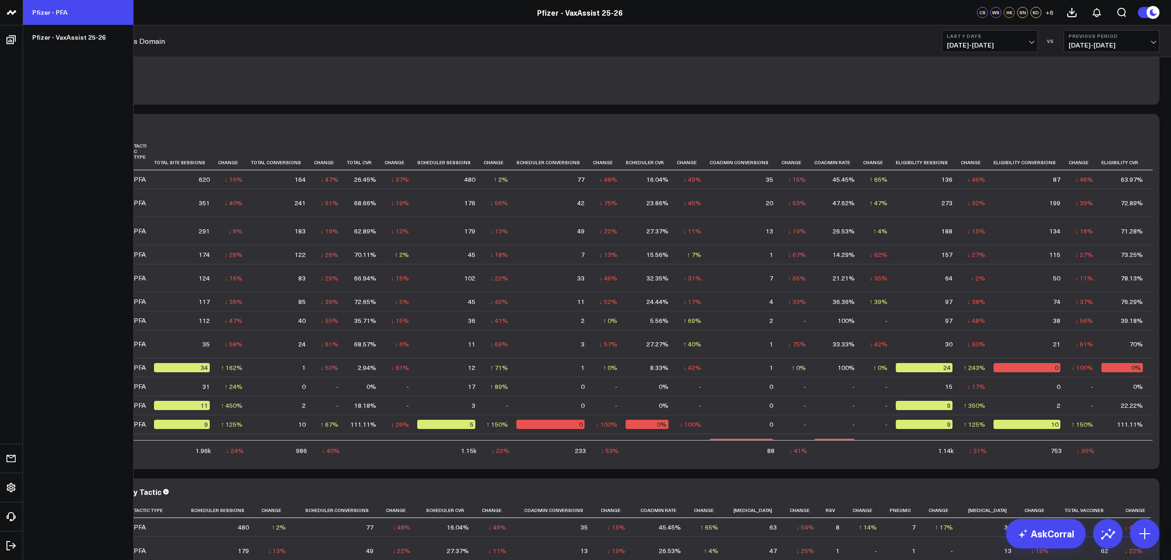
click at [41, 8] on link "Pfizer - PFA" at bounding box center [78, 12] width 110 height 25
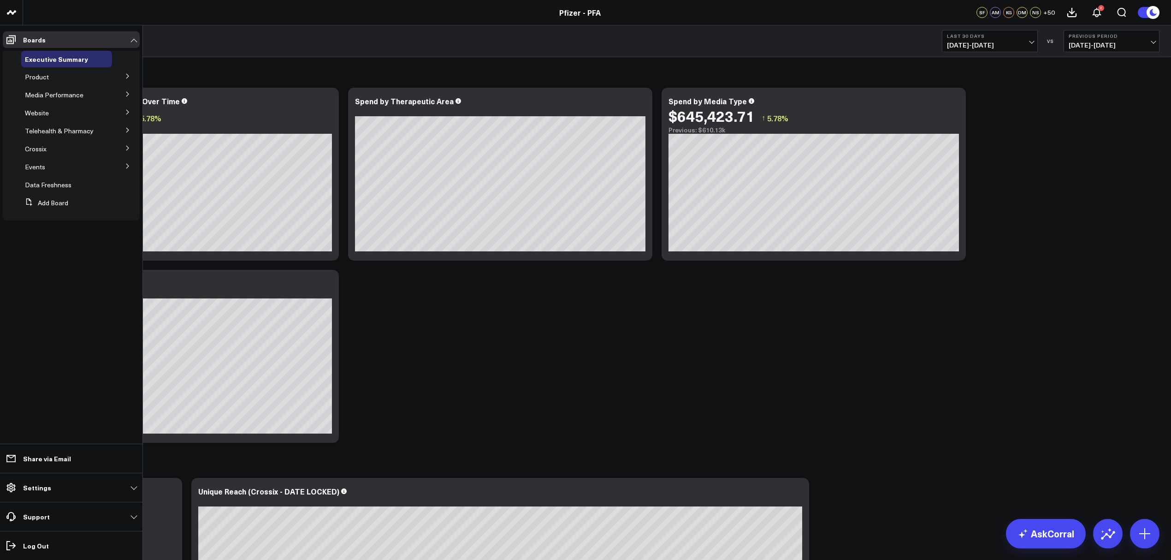
click at [128, 89] on button at bounding box center [128, 94] width 24 height 14
click at [62, 133] on link "HVA Rates by Tactic & Vendor" at bounding box center [65, 131] width 71 height 15
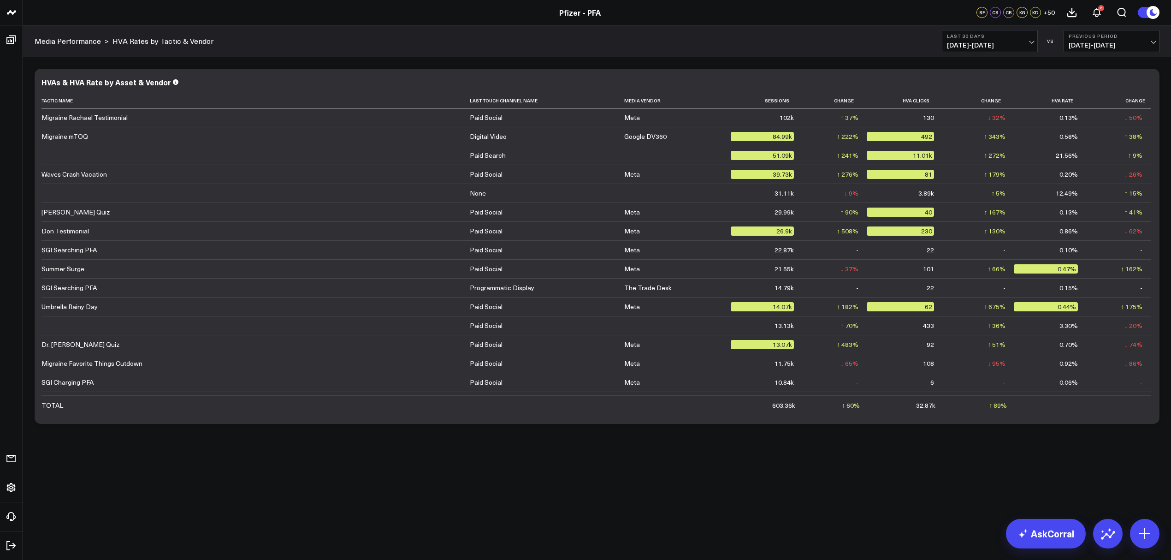
click at [621, 492] on body "Pfizer - PFA Pfizer - VaxAssist 25-26 Pfizer - PFA SF CS CB KG KD + 50 2 Media …" at bounding box center [585, 280] width 1171 height 560
